Goal: Task Accomplishment & Management: Complete application form

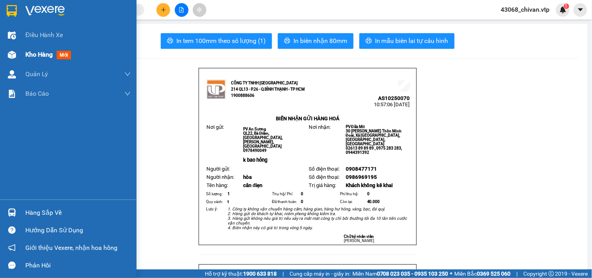
click at [45, 54] on span "Kho hàng" at bounding box center [38, 54] width 27 height 7
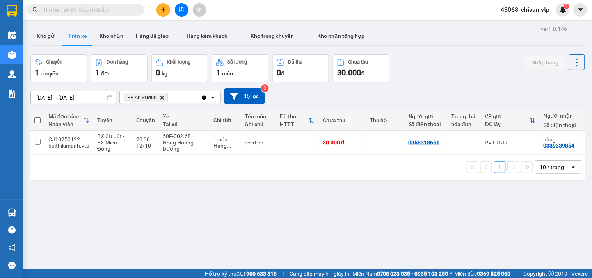
click at [279, 202] on div "ver 1.8.146 Kho gửi Trên xe Kho nhận Hàng đã giao Hàng kèm khách Kho trung chuy…" at bounding box center [307, 162] width 561 height 278
click at [423, 228] on div "ver 1.8.146 Kho gửi Trên xe Kho nhận Hàng đã giao Hàng kèm khách Kho trung chuy…" at bounding box center [307, 162] width 561 height 278
click at [169, 10] on button at bounding box center [164, 10] width 14 height 14
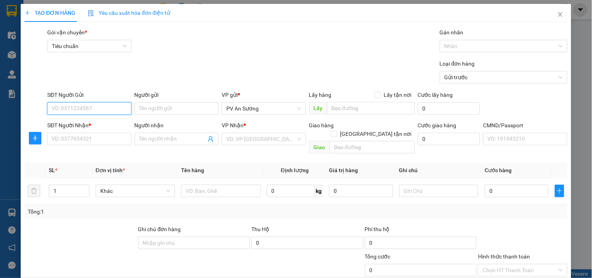
click at [92, 113] on input "SĐT Người Gửi" at bounding box center [89, 108] width 84 height 12
type input "0938743286"
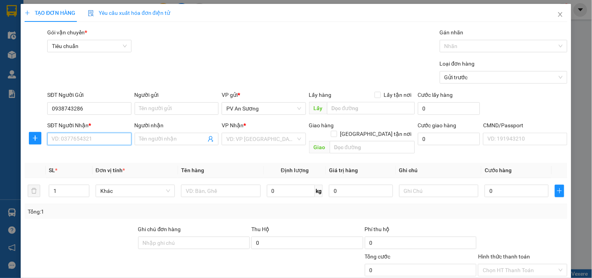
click at [91, 139] on input "SĐT Người Nhận *" at bounding box center [89, 139] width 84 height 12
type input "0944563786"
type input "xoan"
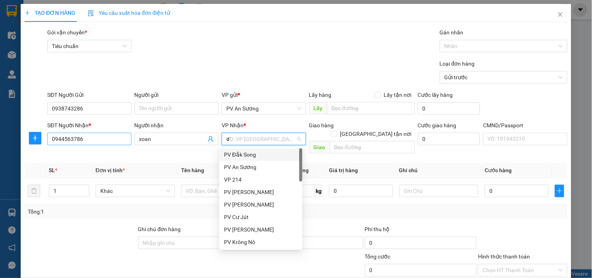
type input "ds"
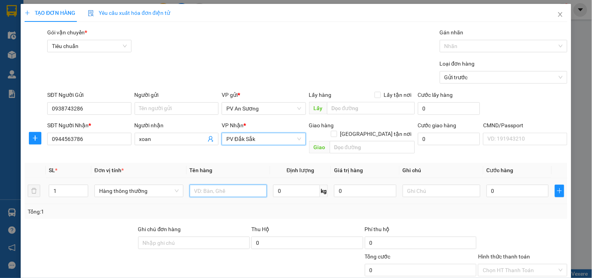
click at [220, 186] on input "text" at bounding box center [229, 191] width 78 height 12
type input "lk"
type input "h"
type input "30"
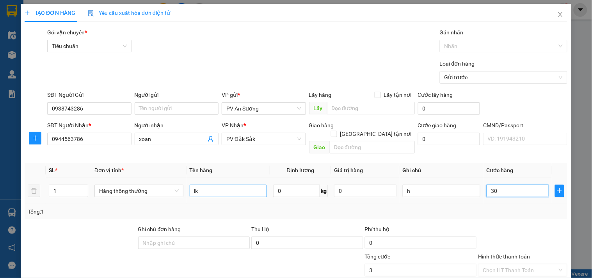
type input "30"
type input "0.000"
type input "0"
type input "0.003"
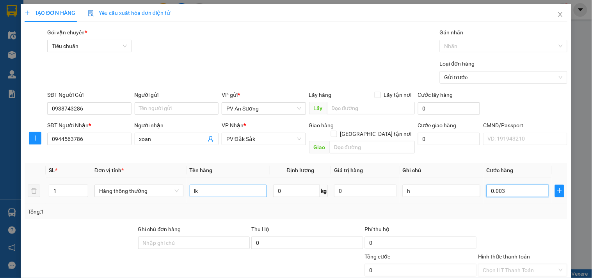
type input "3"
type input "00.030"
type input "30"
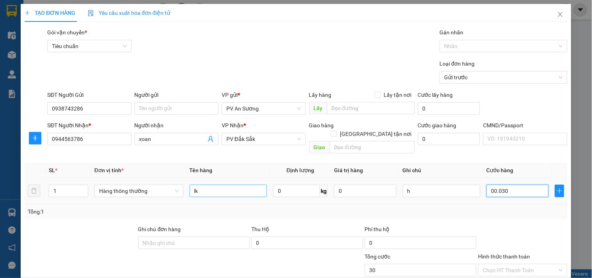
type input "000.300"
type input "300"
type input "0.003.000"
type input "3.000"
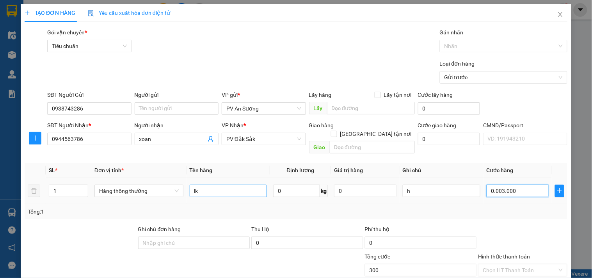
type input "3.000"
type input "00.030.000"
type input "30.000"
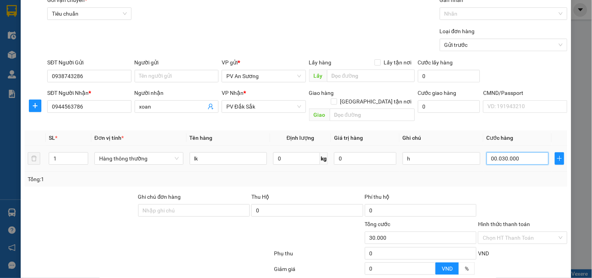
scroll to position [98, 0]
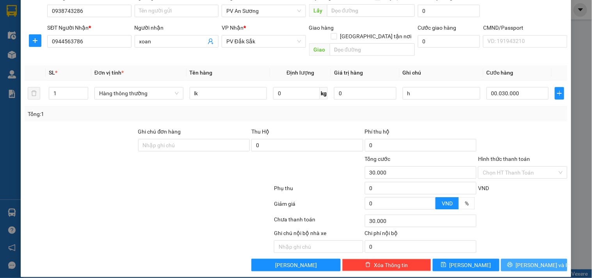
click at [518, 259] on button "[PERSON_NAME] và In" at bounding box center [534, 265] width 66 height 12
type input "30.000"
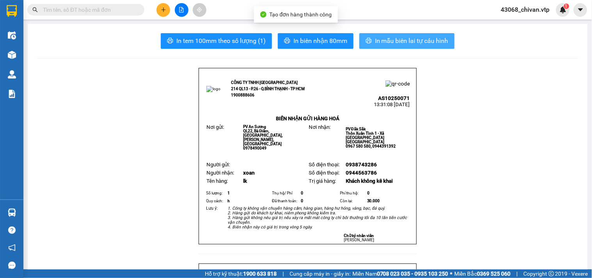
click at [444, 38] on span "In mẫu biên lai tự cấu hình" at bounding box center [411, 41] width 73 height 10
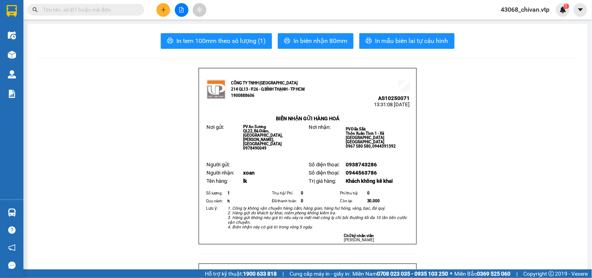
click at [156, 9] on div at bounding box center [181, 10] width 59 height 14
click at [165, 9] on icon "plus" at bounding box center [163, 9] width 5 height 5
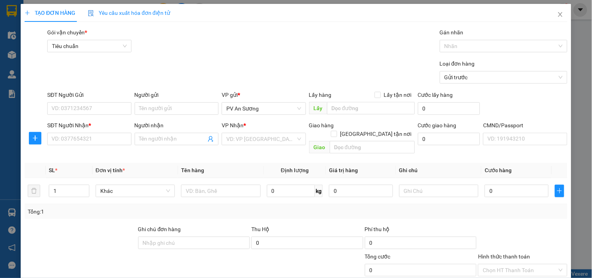
click at [94, 131] on div "SĐT Người Nhận *" at bounding box center [89, 127] width 84 height 12
click at [97, 135] on input "SĐT Người Nhận *" at bounding box center [89, 139] width 84 height 12
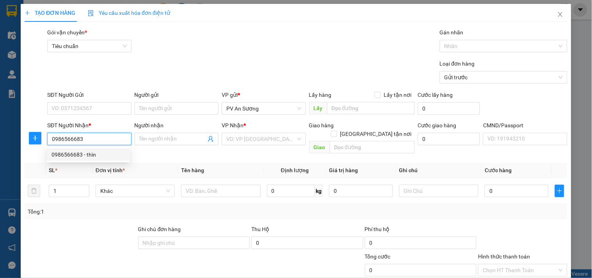
type input "0986566683"
type input "thìn"
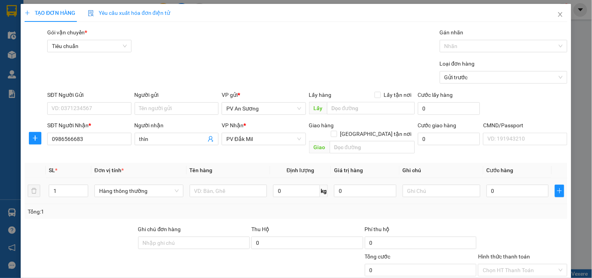
click at [244, 183] on div at bounding box center [229, 191] width 78 height 16
click at [239, 185] on input "text" at bounding box center [229, 191] width 78 height 12
drag, startPoint x: 65, startPoint y: 182, endPoint x: 0, endPoint y: 166, distance: 66.6
click at [0, 170] on div "TẠO ĐƠN HÀNG Yêu cầu xuất hóa đơn điện tử Transit Pickup Surcharge Ids Transit …" at bounding box center [296, 139] width 592 height 278
type input "5"
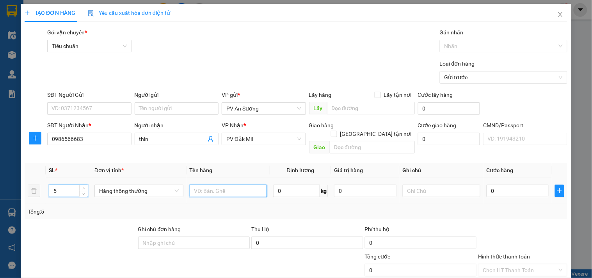
click at [241, 185] on input "text" at bounding box center [229, 191] width 78 height 12
type input "m"
type input "lạnh"
type input "3"
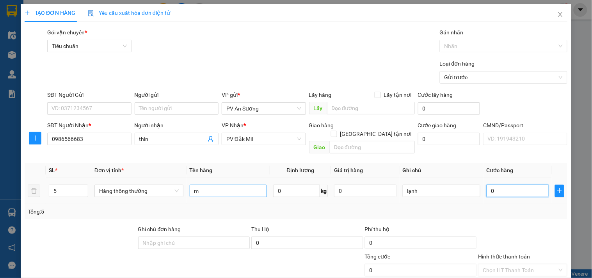
type input "3"
type input "32"
type input "320"
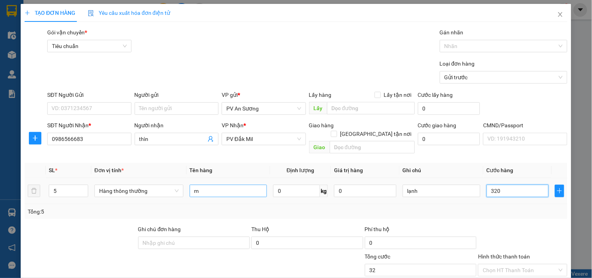
type input "320"
type input "3.200"
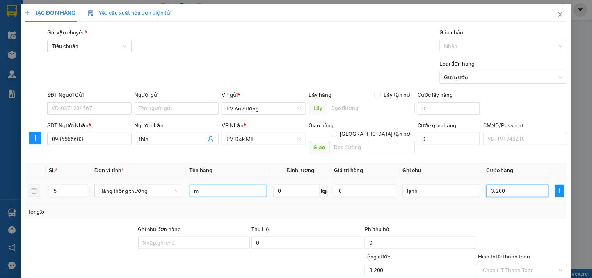
type input "32.000"
type input "320.000"
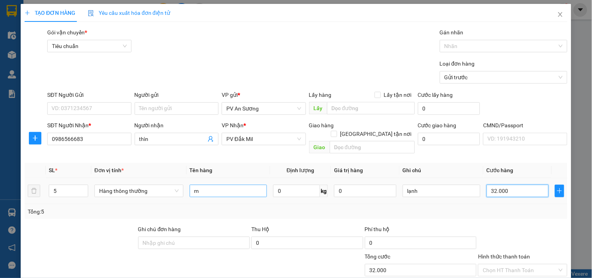
type input "320.000"
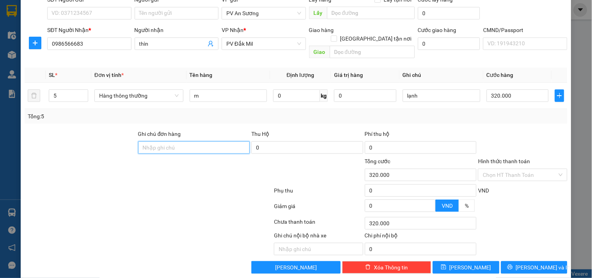
scroll to position [98, 0]
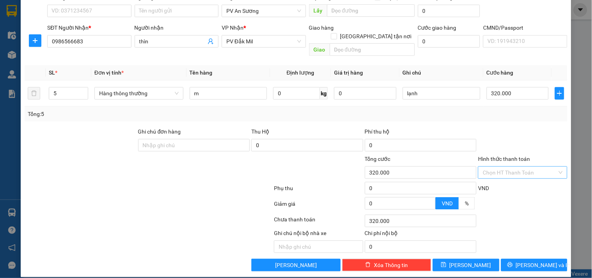
click at [531, 167] on input "Hình thức thanh toán" at bounding box center [520, 173] width 74 height 12
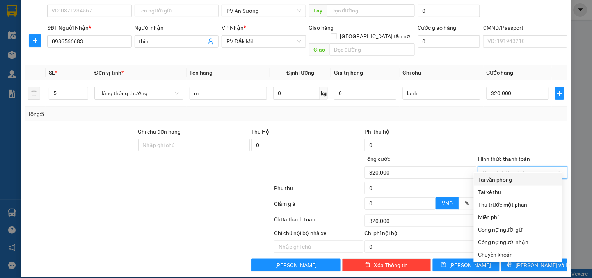
click at [518, 173] on div "Transit Pickup Surcharge Ids Transit Deliver Surcharge Ids Transit Deliver Surc…" at bounding box center [296, 101] width 543 height 341
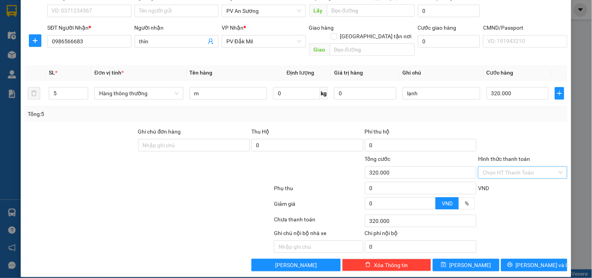
click at [522, 167] on input "Hình thức thanh toán" at bounding box center [520, 173] width 74 height 12
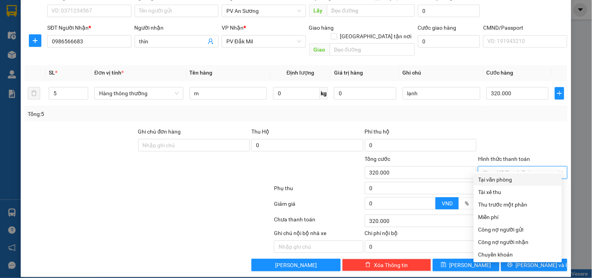
click at [522, 180] on div "Tại văn phòng" at bounding box center [518, 179] width 79 height 9
type input "0"
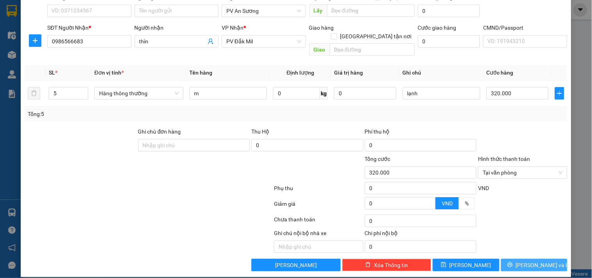
click at [545, 259] on button "[PERSON_NAME] và In" at bounding box center [534, 265] width 66 height 12
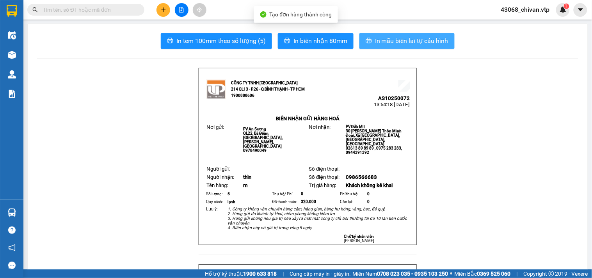
click at [428, 36] on span "In mẫu biên lai tự cấu hình" at bounding box center [411, 41] width 73 height 10
